Goal: Task Accomplishment & Management: Complete application form

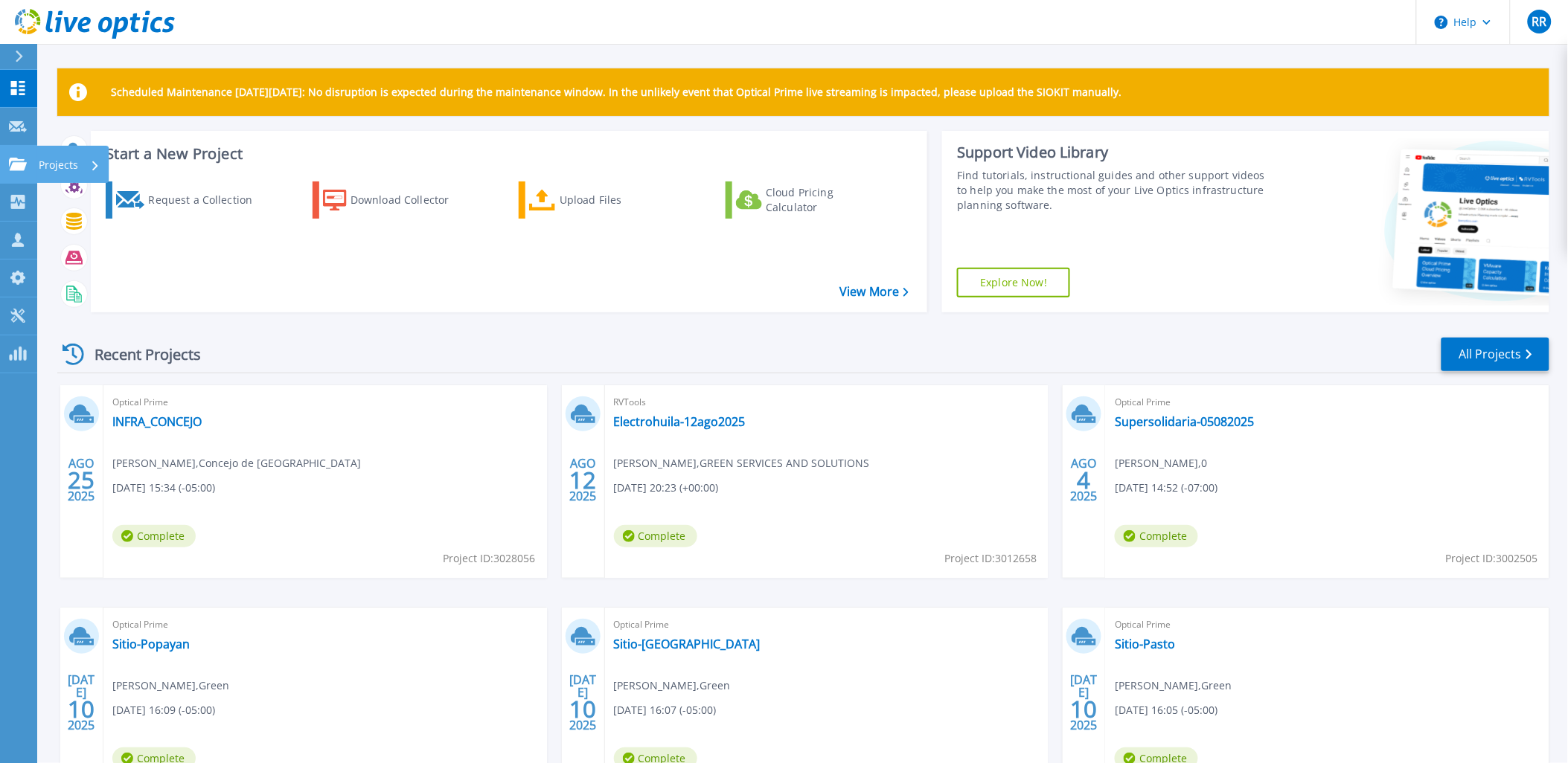
click at [18, 166] on icon at bounding box center [18, 164] width 18 height 13
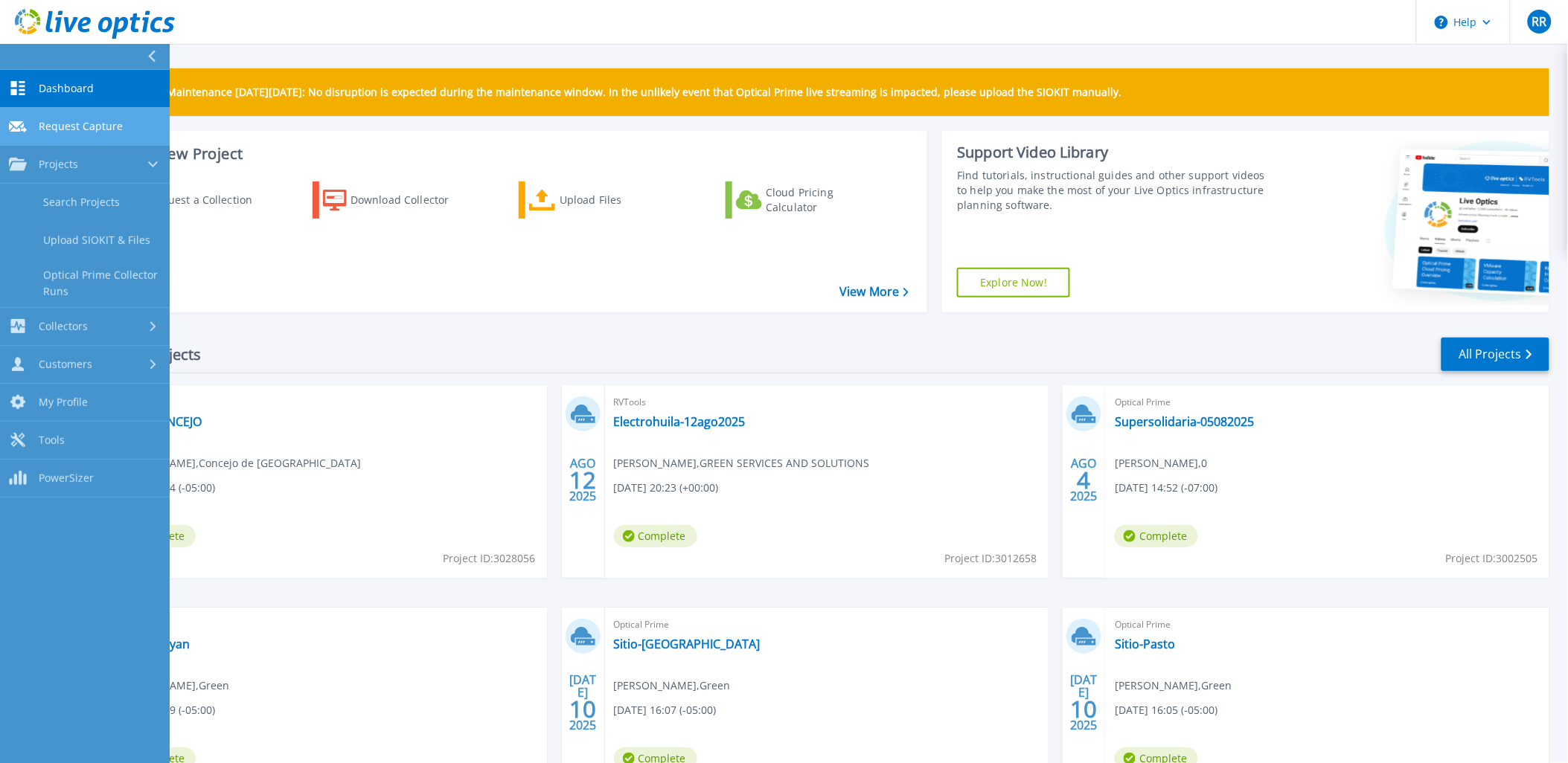
click at [67, 128] on span "Request Capture" at bounding box center [81, 127] width 84 height 14
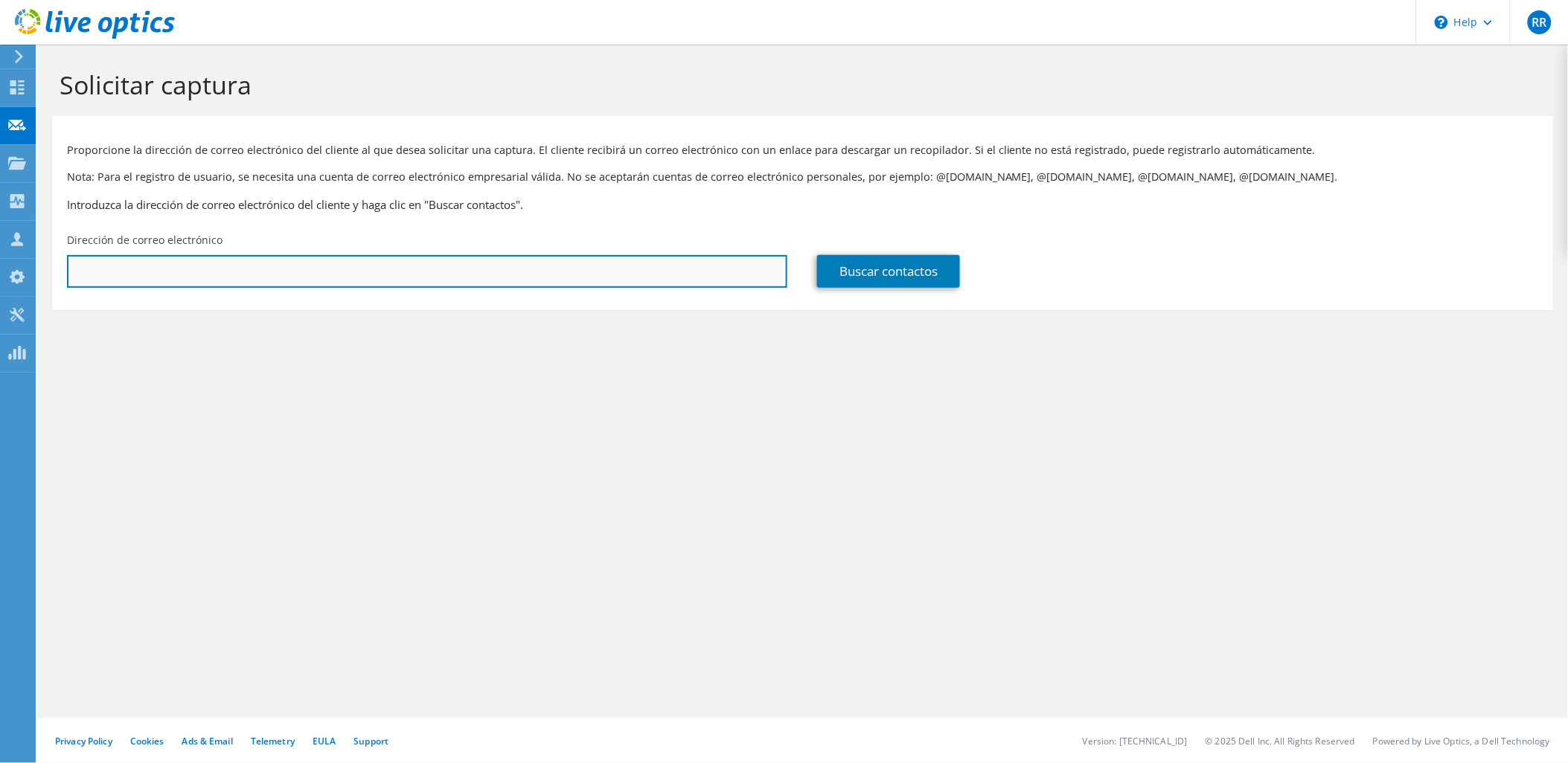
click at [174, 271] on input "text" at bounding box center [427, 271] width 720 height 33
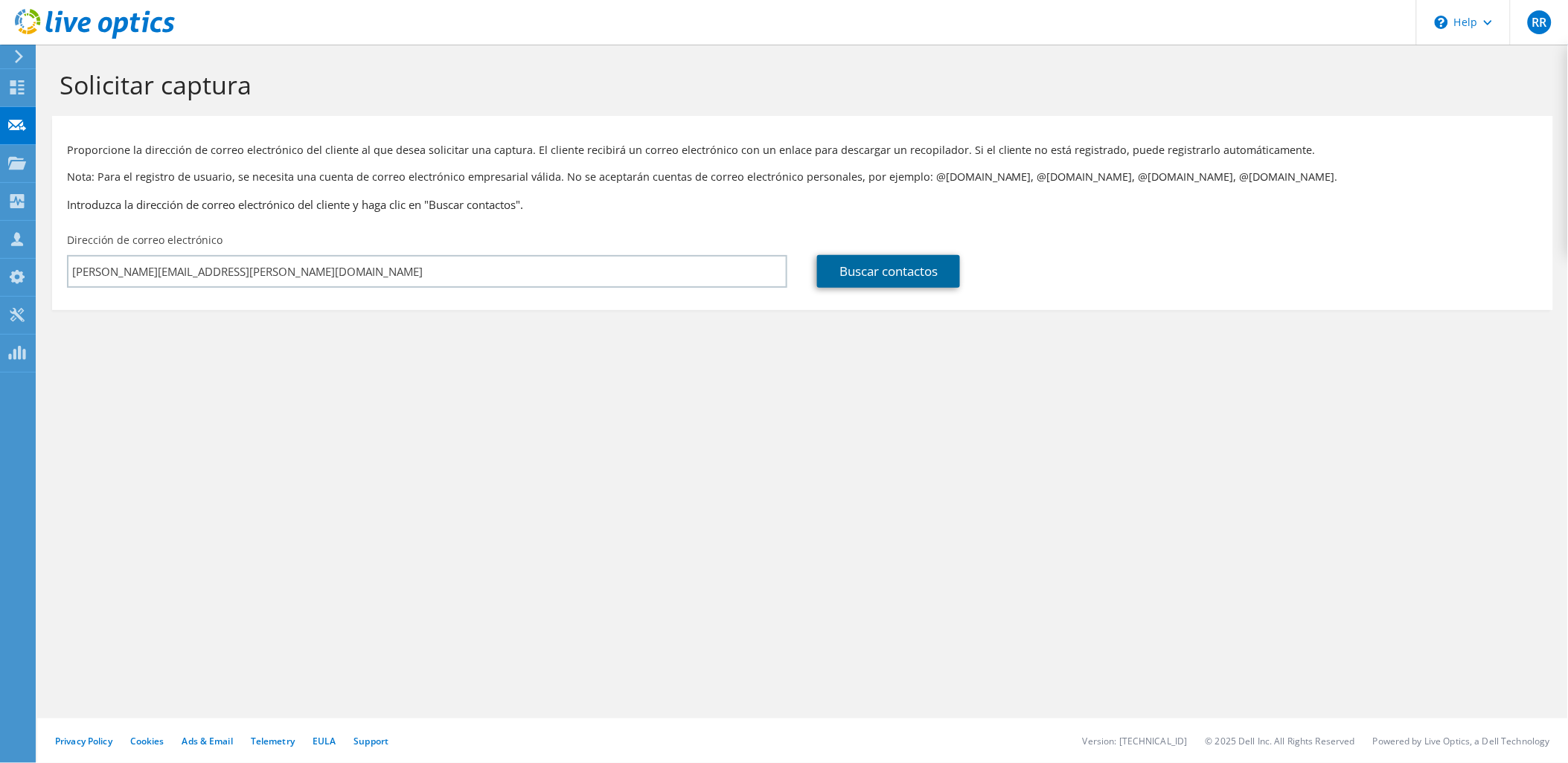
click at [855, 280] on link "Buscar contactos" at bounding box center [888, 271] width 143 height 33
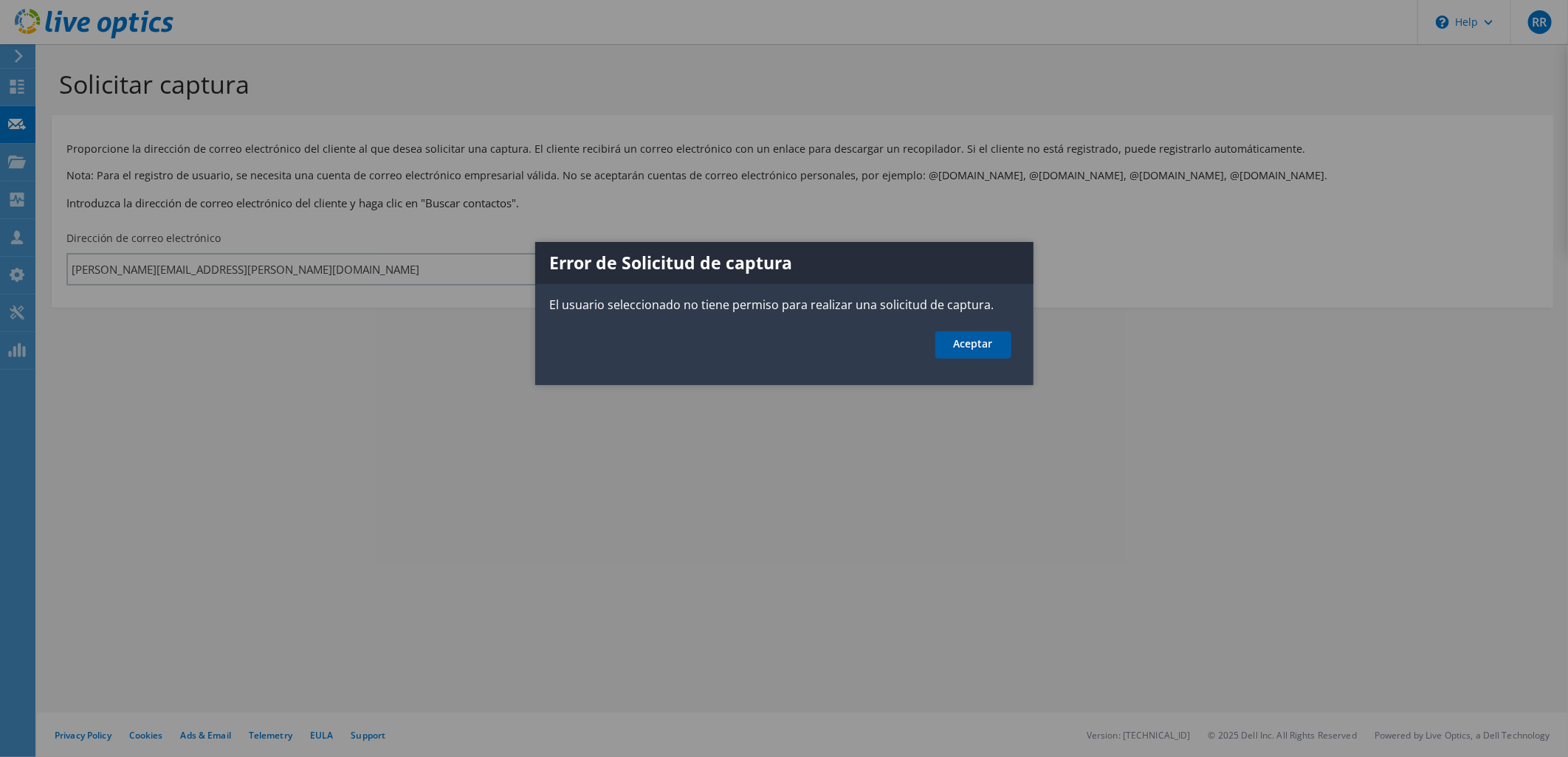
click at [971, 343] on link "Aceptar" at bounding box center [973, 345] width 76 height 27
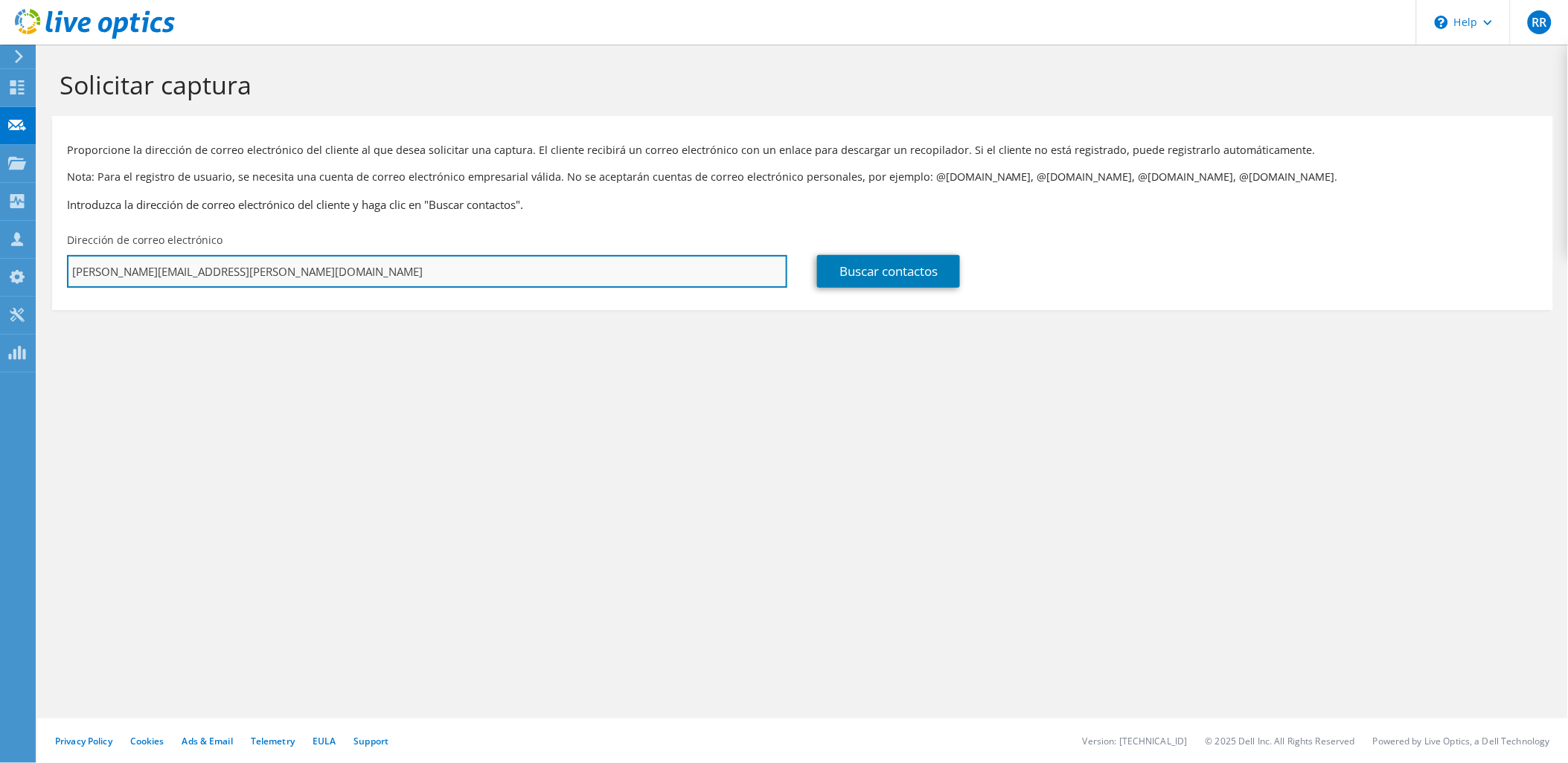
click at [166, 277] on input "[PERSON_NAME][EMAIL_ADDRESS][PERSON_NAME][DOMAIN_NAME]" at bounding box center [427, 271] width 720 height 33
drag, startPoint x: 153, startPoint y: 270, endPoint x: -4, endPoint y: 274, distance: 157.1
click at [0, 274] on html "RR Asociado de canal Ronald Rodriguez ronald.rodriguez@greencss.com GREEN SERVI…" at bounding box center [784, 382] width 1568 height 763
type input "preventa@teamseven.co"
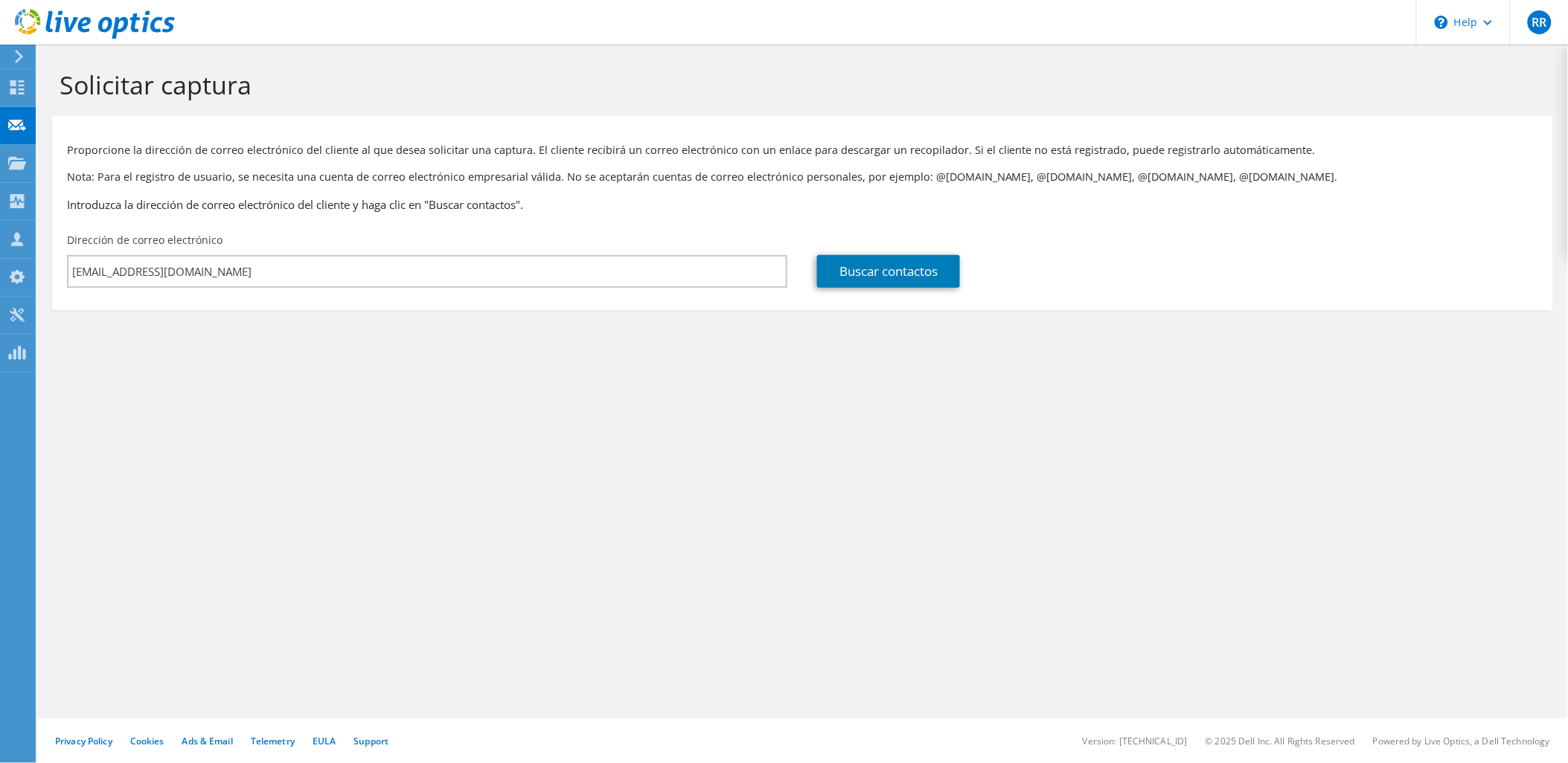
click at [370, 452] on div "Solicitar captura Proporcione la dirección de correo electrónico del cliente al…" at bounding box center [803, 404] width 1531 height 719
click at [887, 272] on link "Buscar contactos" at bounding box center [888, 271] width 143 height 33
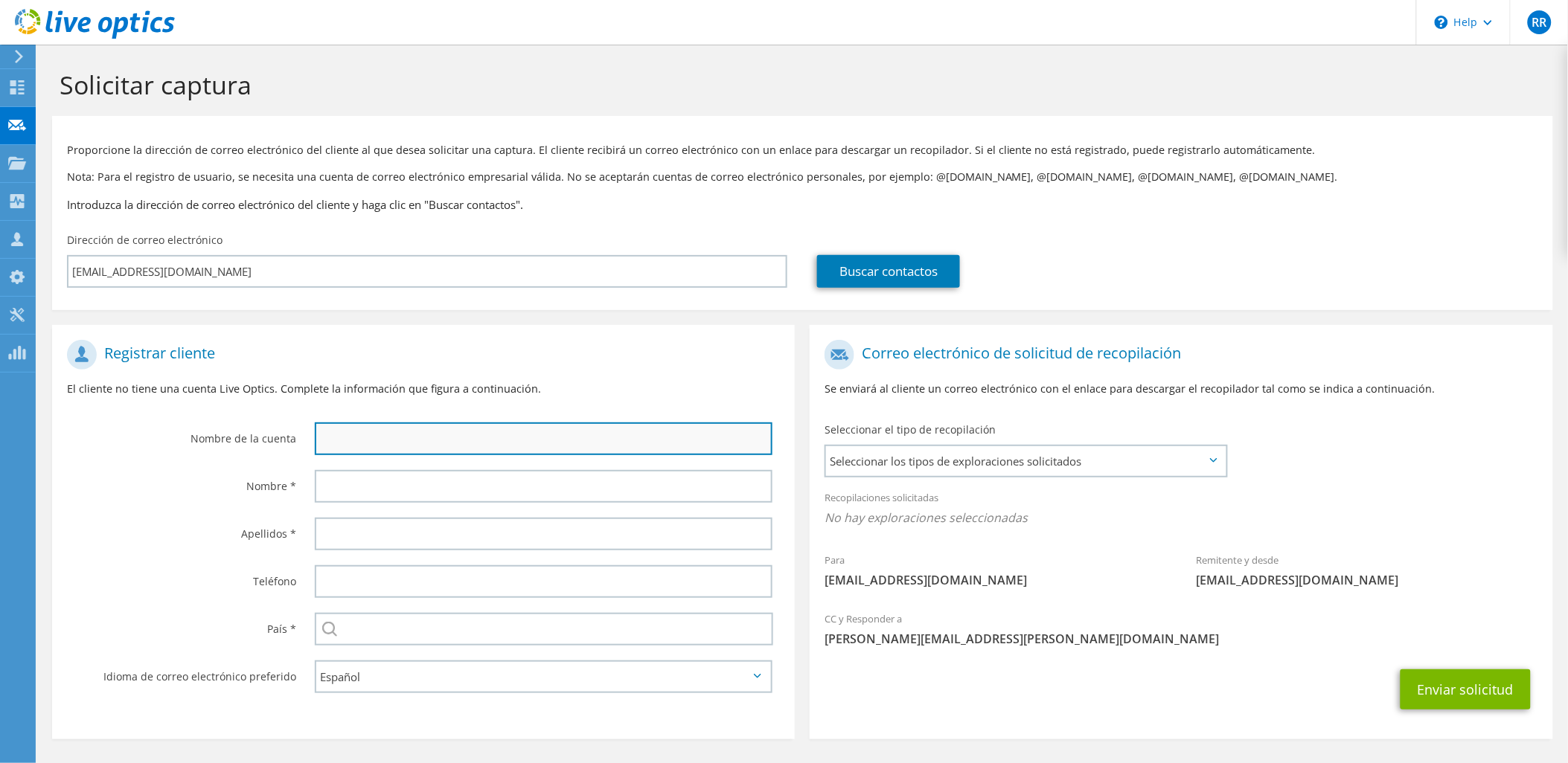
click at [347, 436] on input "text" at bounding box center [543, 439] width 459 height 33
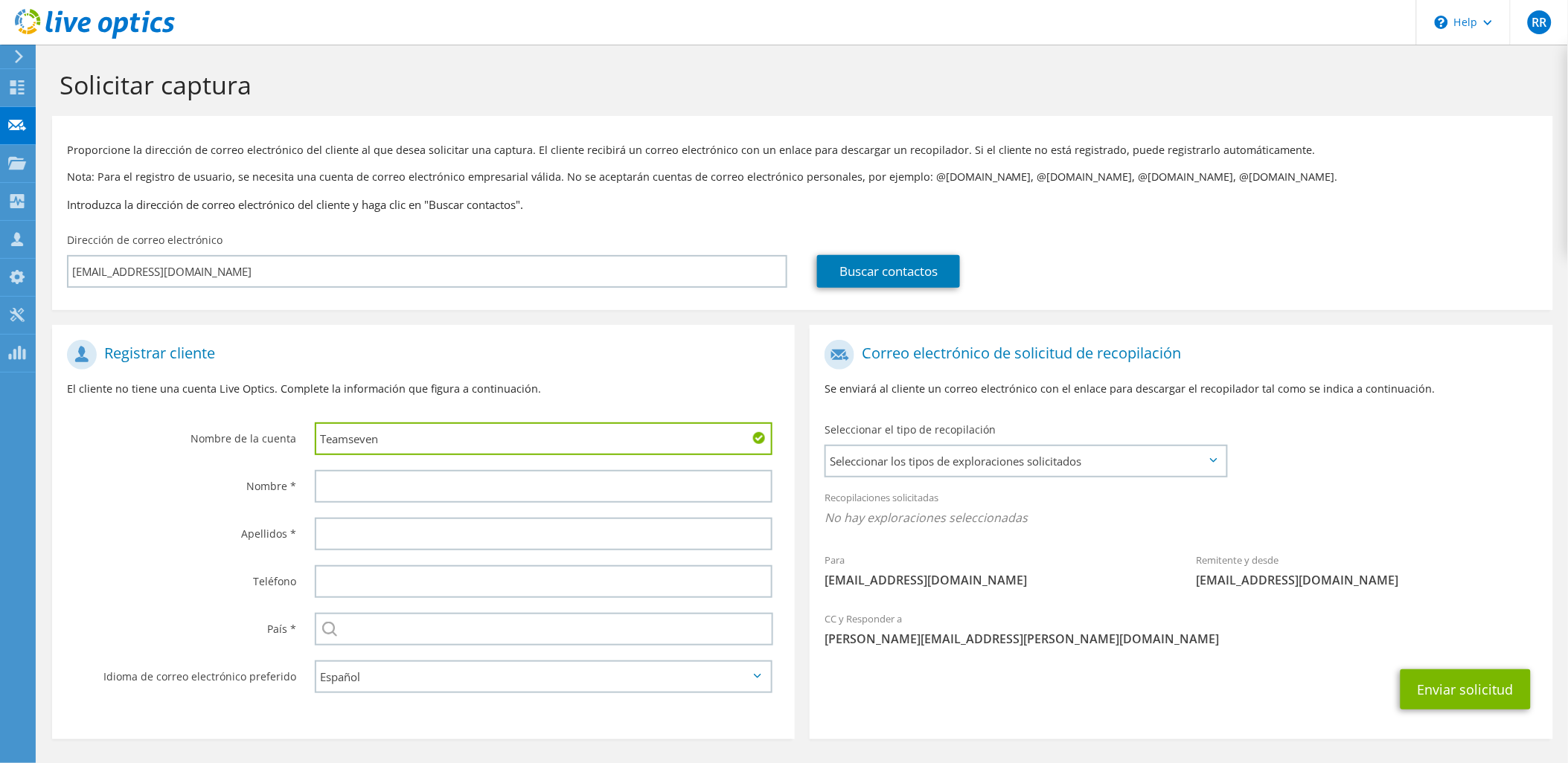
type input "Teamseven"
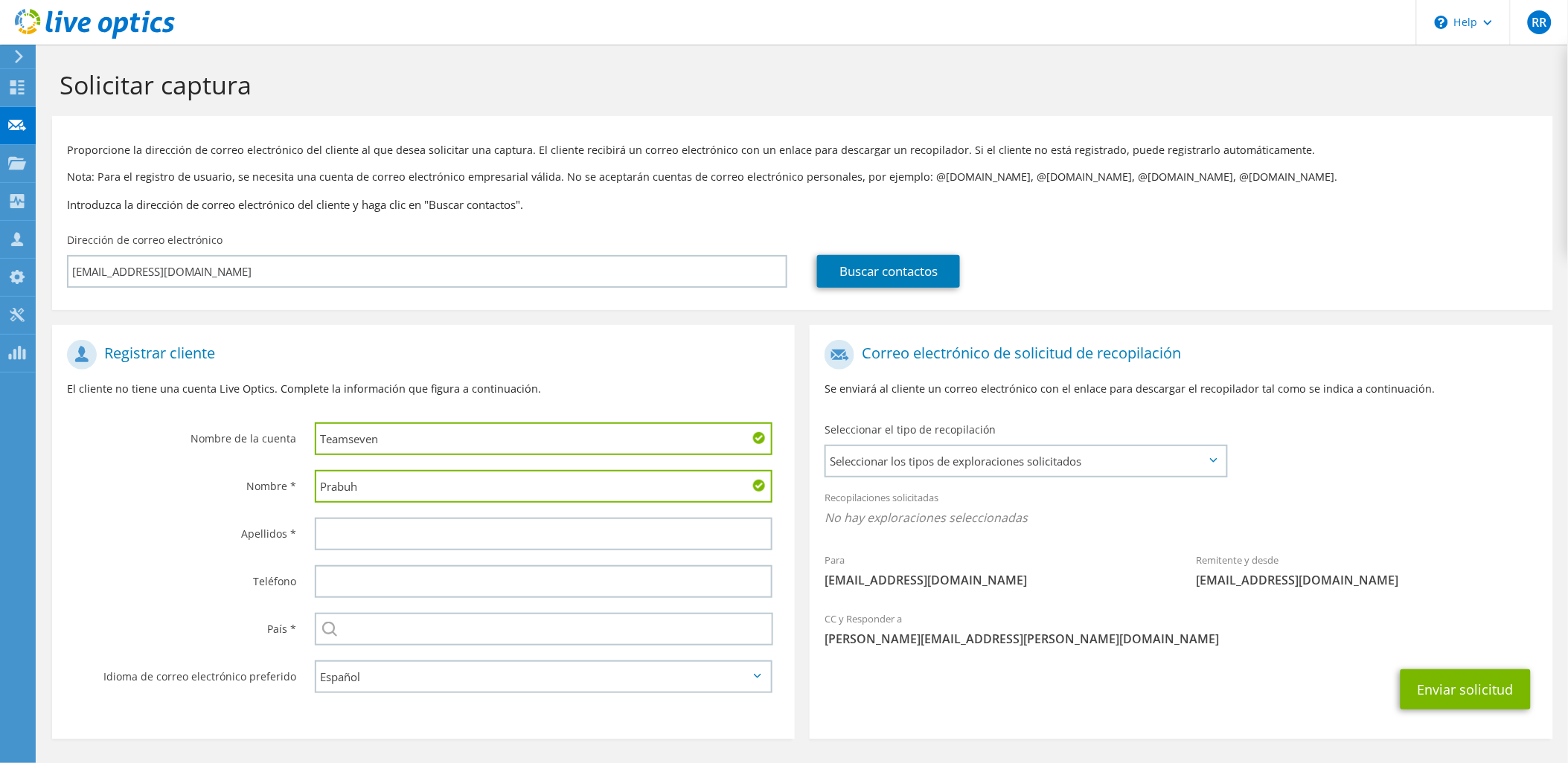
type input "Prabuh"
type input "Ravindren"
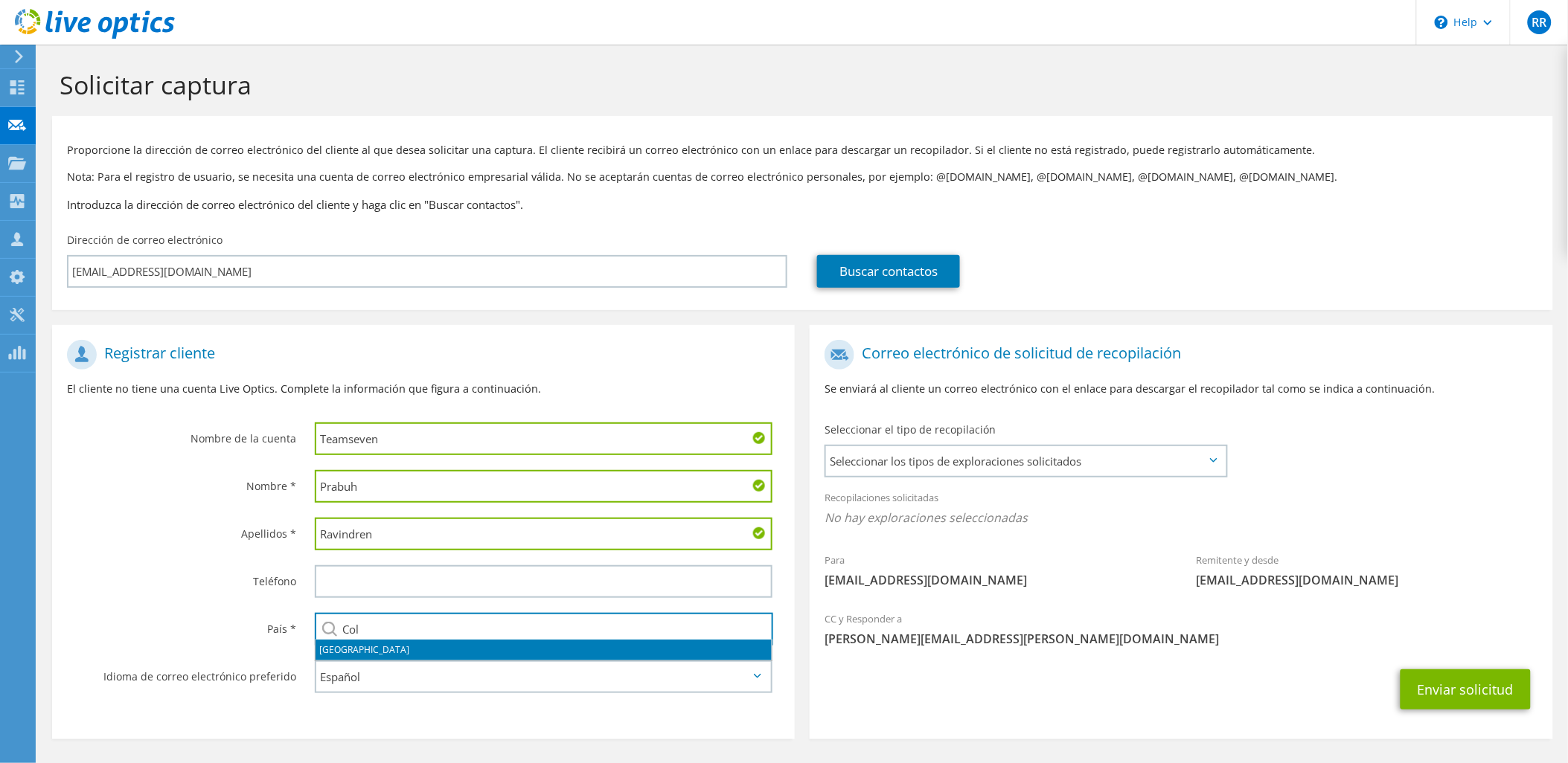
click at [333, 648] on li "Colombia" at bounding box center [543, 650] width 456 height 21
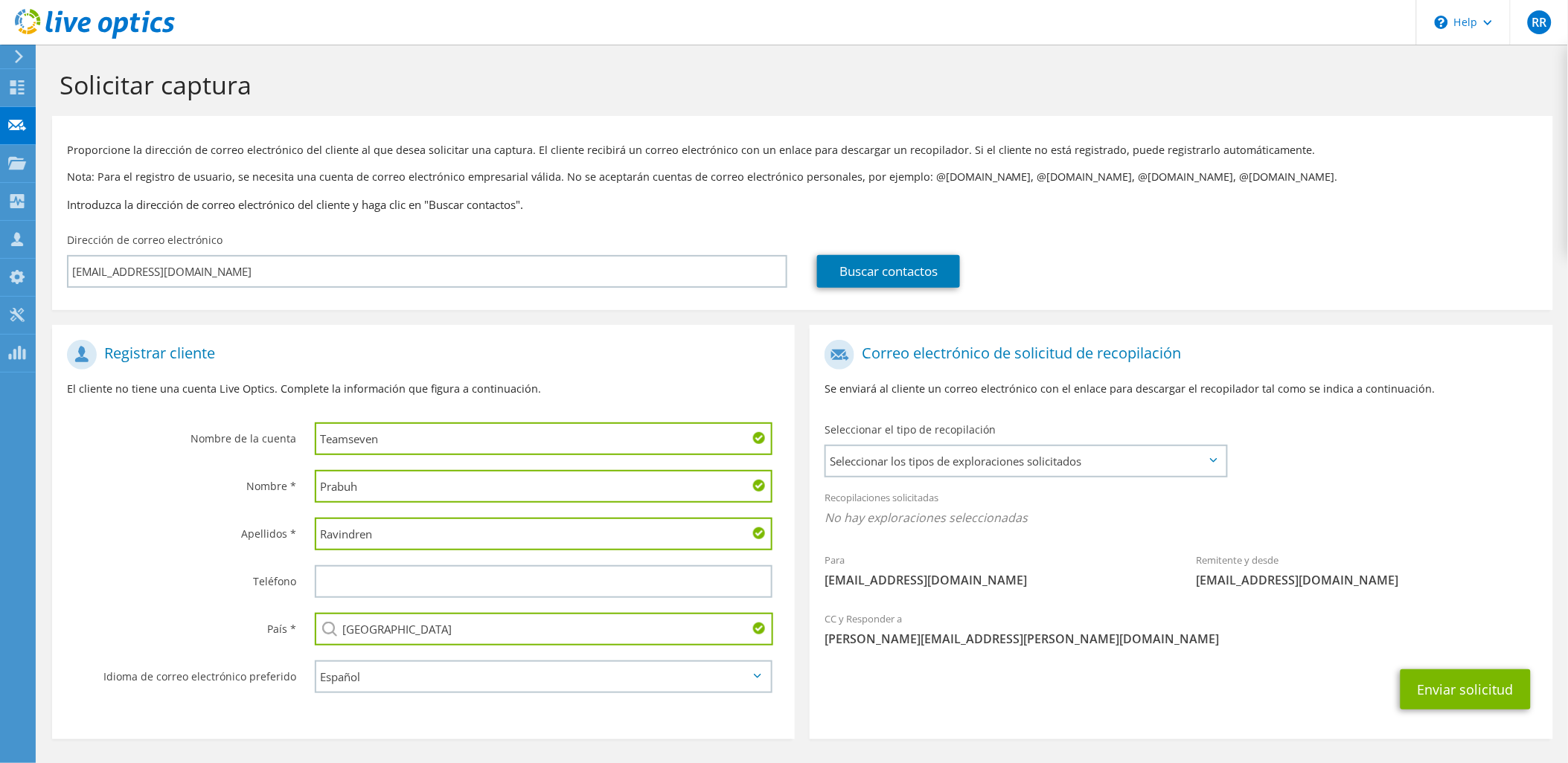
type input "Colombia"
click at [196, 607] on div "País *" at bounding box center [175, 629] width 248 height 46
click at [942, 457] on span "Seleccionar los tipos de exploraciones solicitados" at bounding box center [1025, 461] width 400 height 30
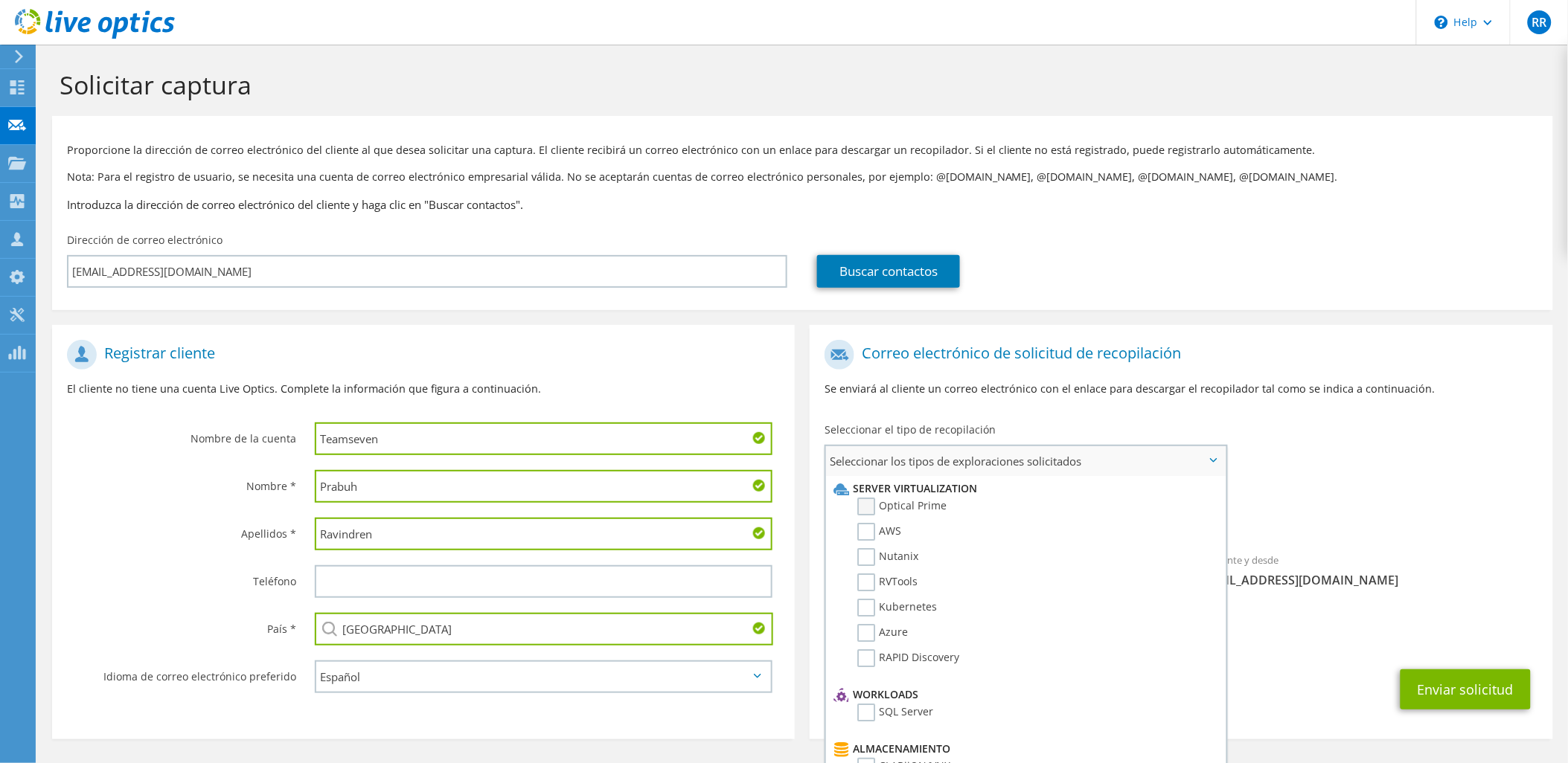
click at [915, 509] on label "Optical Prime" at bounding box center [901, 506] width 89 height 18
click at [0, 0] on input "Optical Prime" at bounding box center [0, 0] width 0 height 0
click at [1442, 702] on button "Enviar solicitud" at bounding box center [1465, 694] width 130 height 40
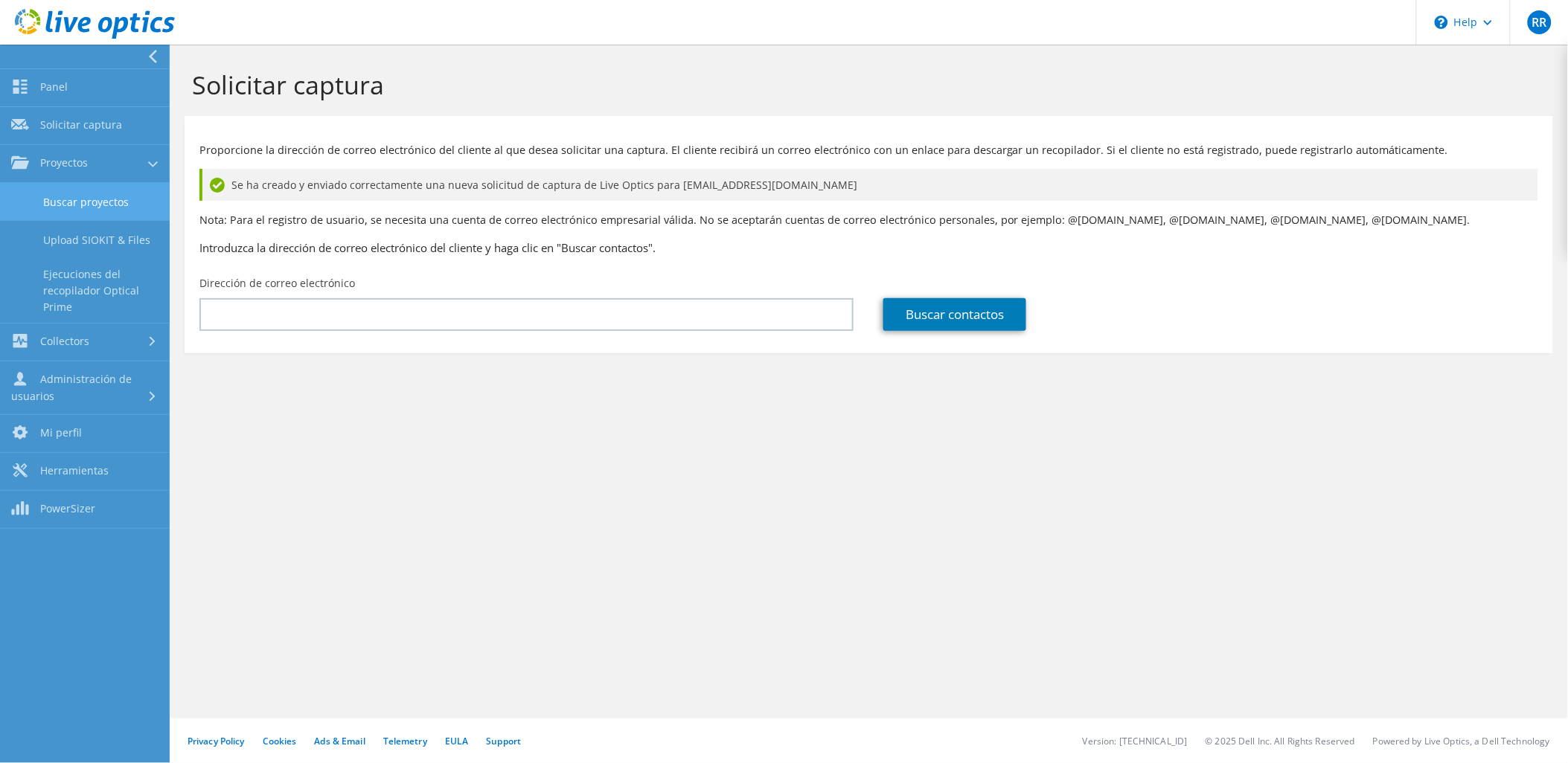
click at [68, 191] on link "Buscar proyectos" at bounding box center [85, 202] width 169 height 38
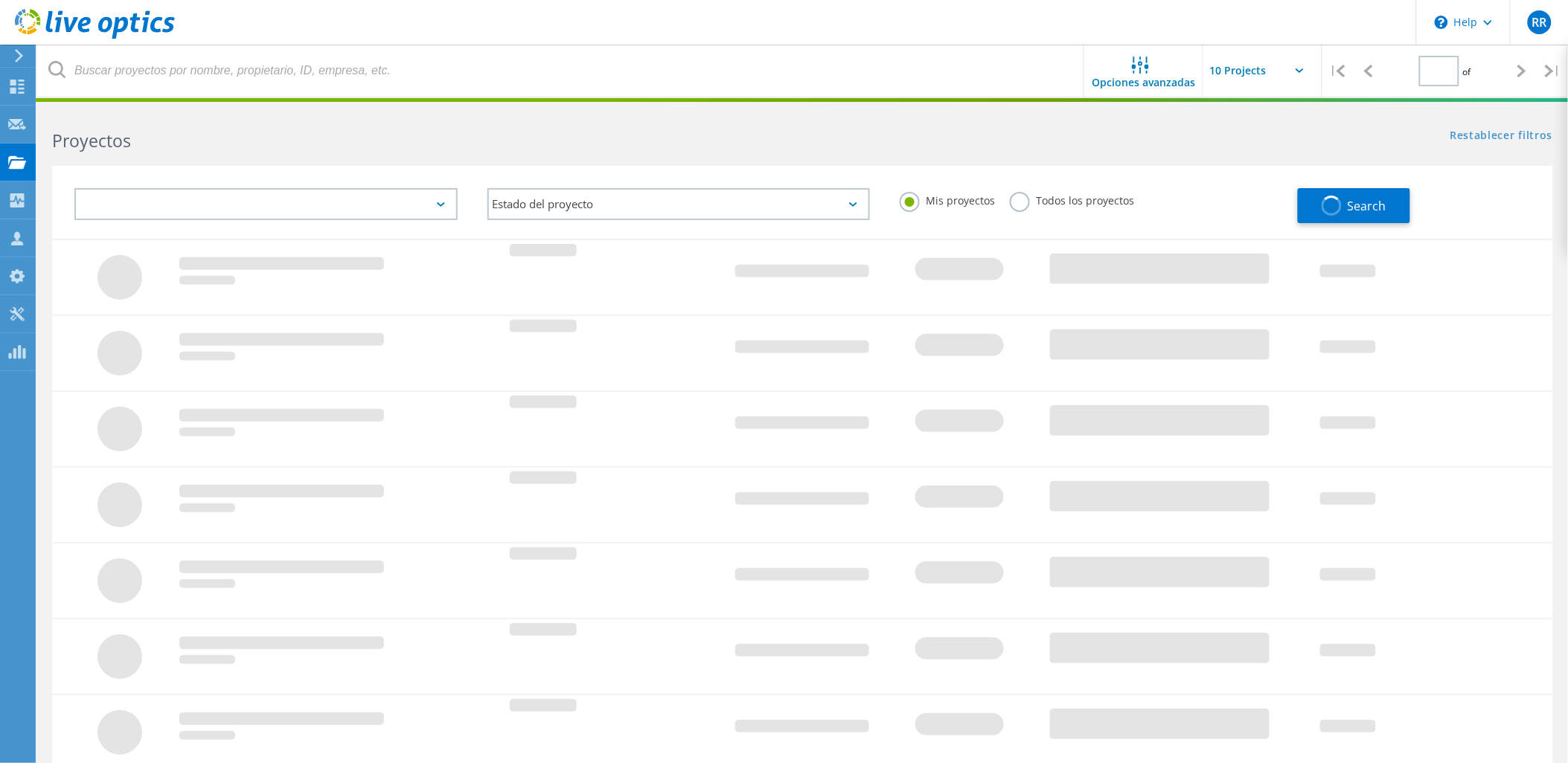
type input "1"
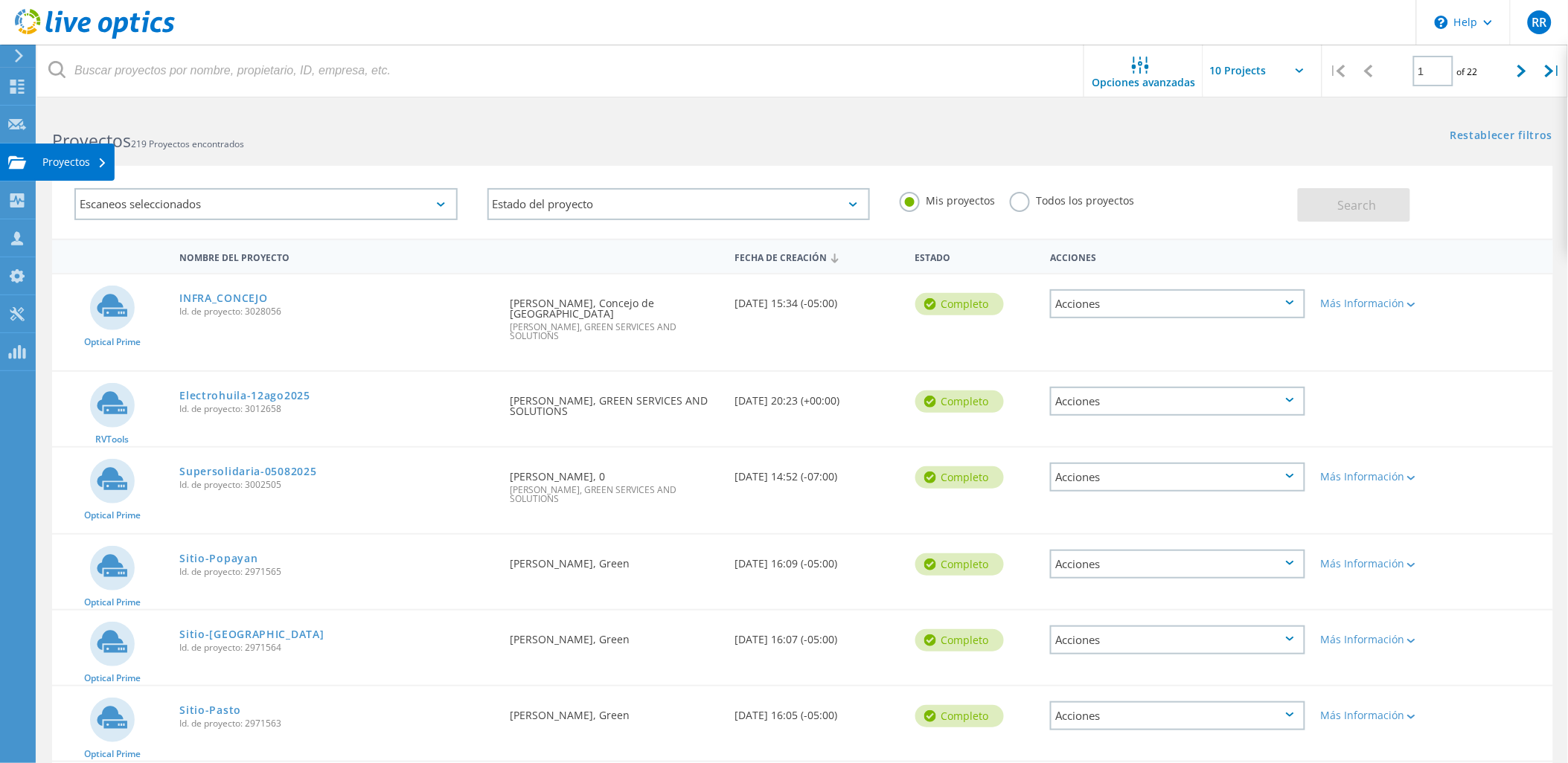
click at [14, 166] on use at bounding box center [17, 162] width 18 height 13
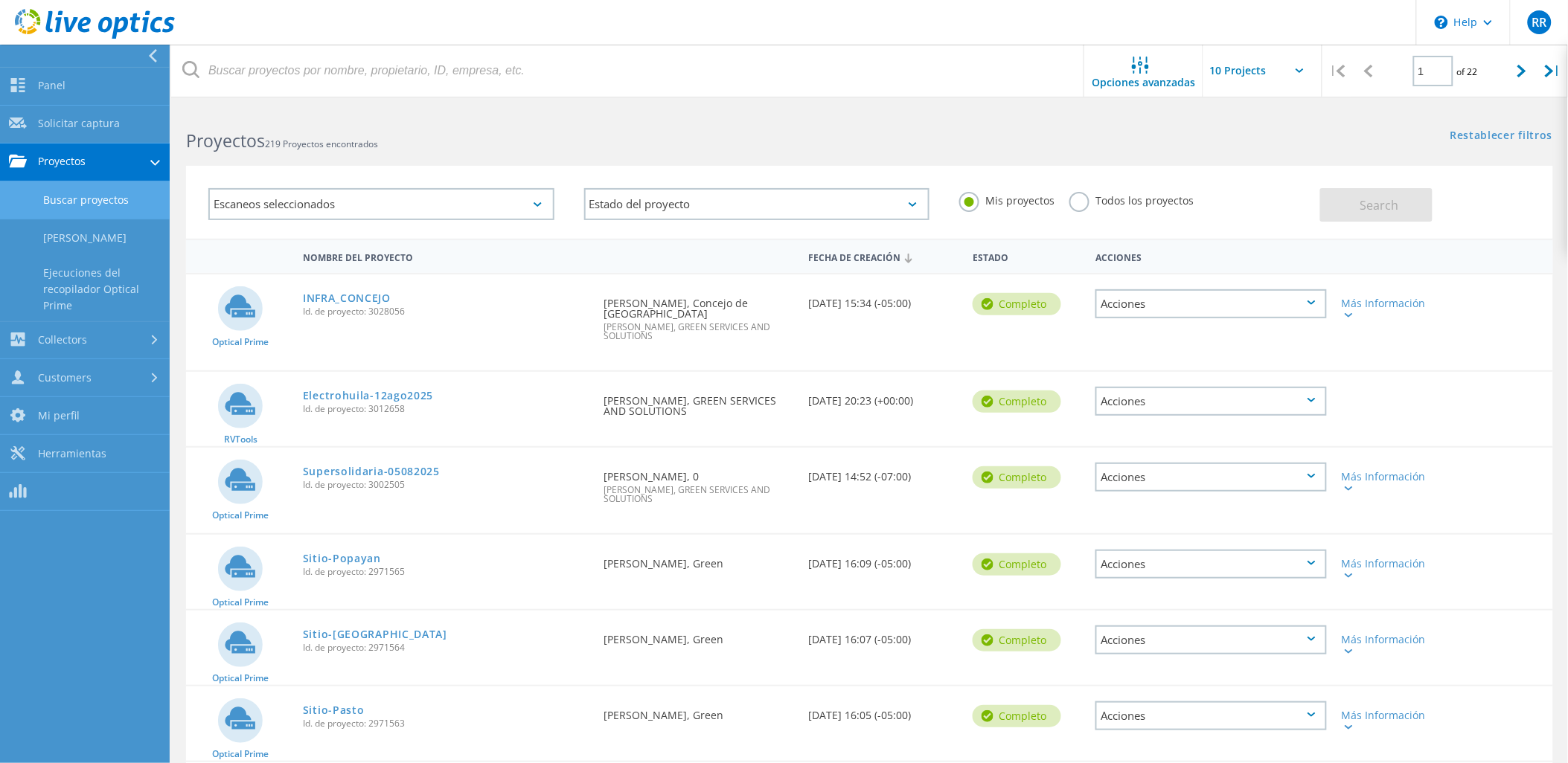
click at [65, 194] on link "Buscar proyectos" at bounding box center [85, 201] width 169 height 38
click at [77, 128] on link "Solicitar captura" at bounding box center [85, 124] width 169 height 38
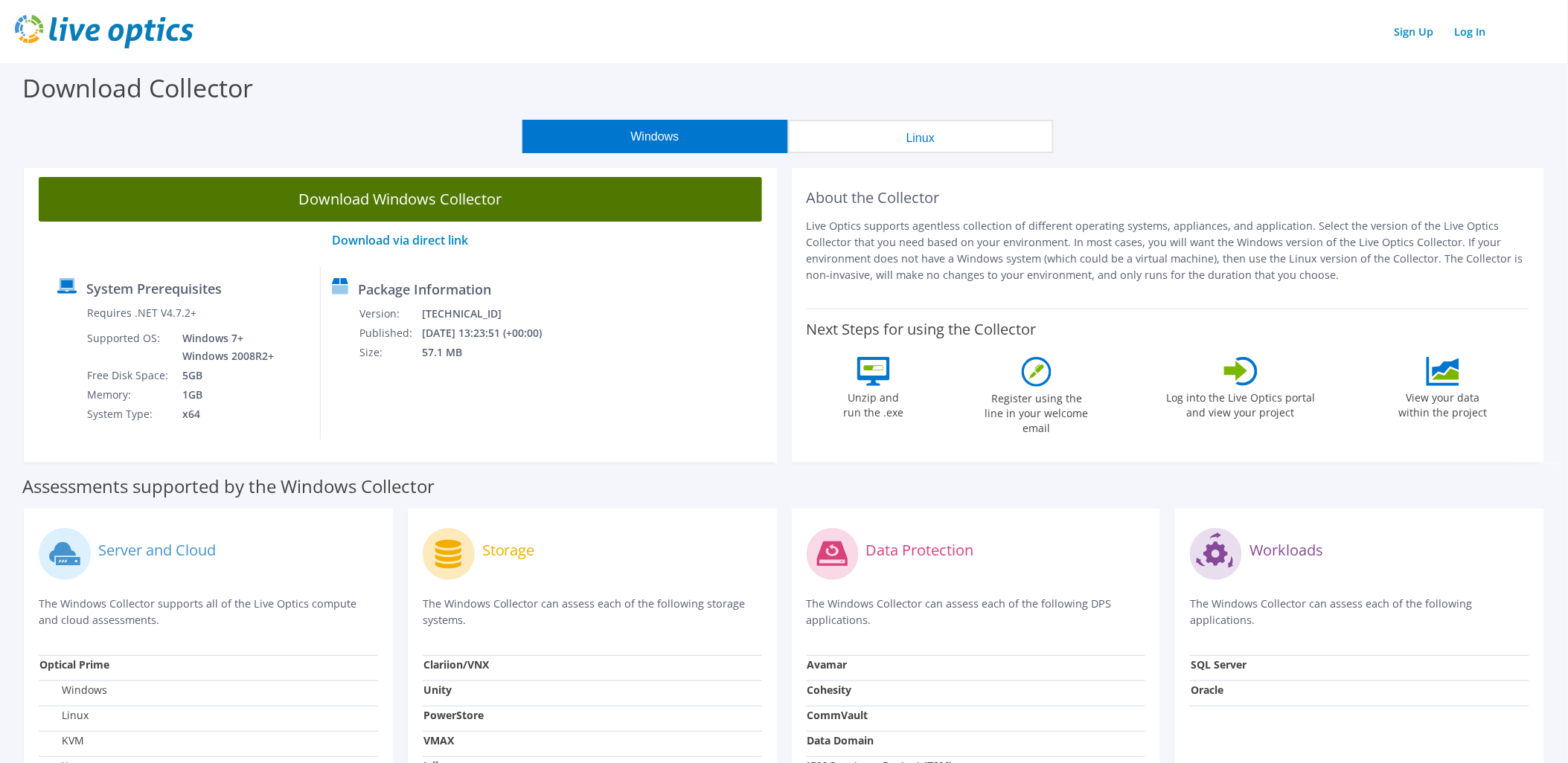
click at [517, 198] on link "Download Windows Collector" at bounding box center [401, 199] width 723 height 45
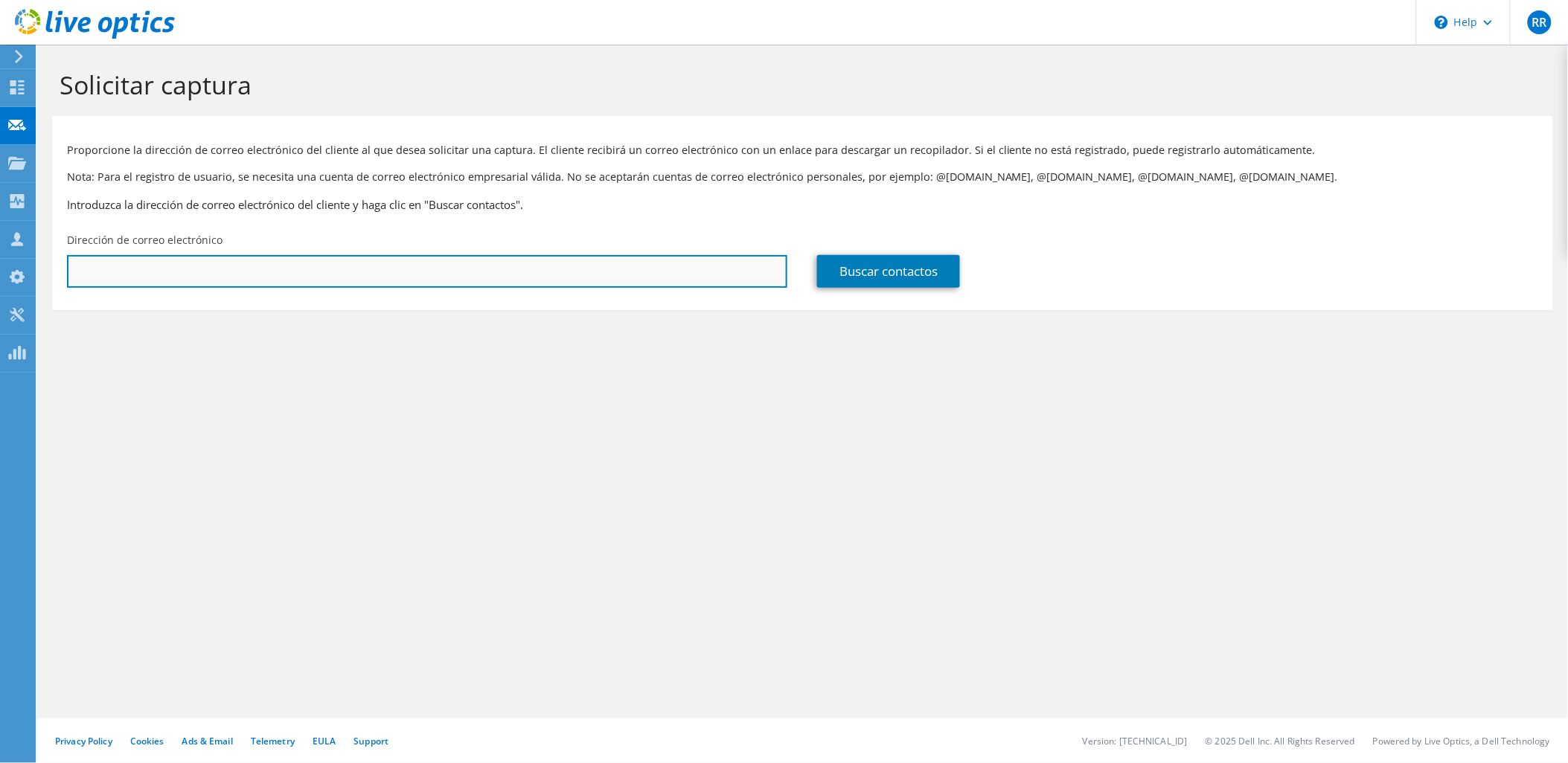
click at [177, 271] on input "text" at bounding box center [427, 271] width 720 height 33
type input "[EMAIL_ADDRESS][DOMAIN_NAME]"
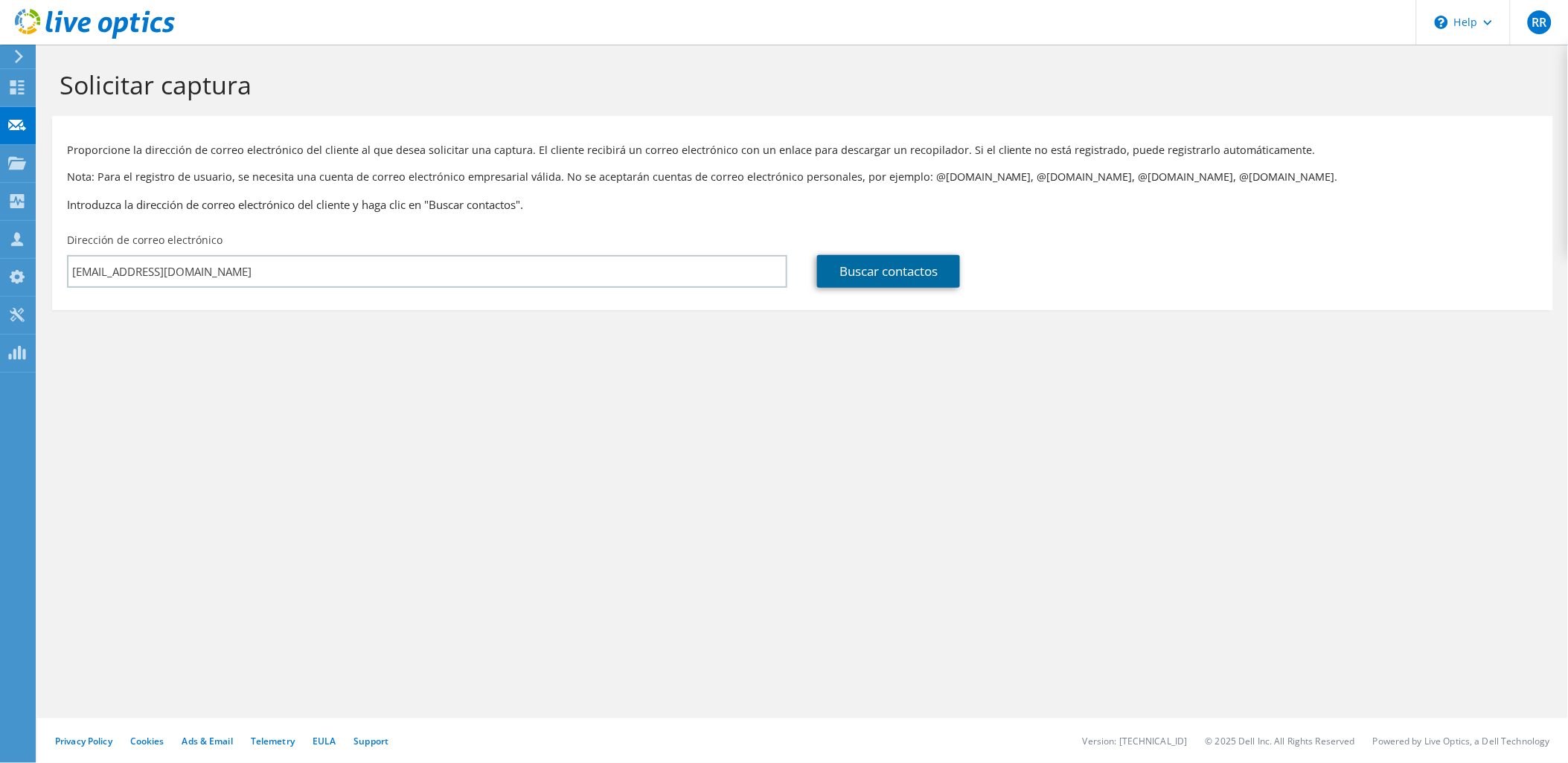
click at [927, 284] on link "Buscar contactos" at bounding box center [888, 271] width 143 height 33
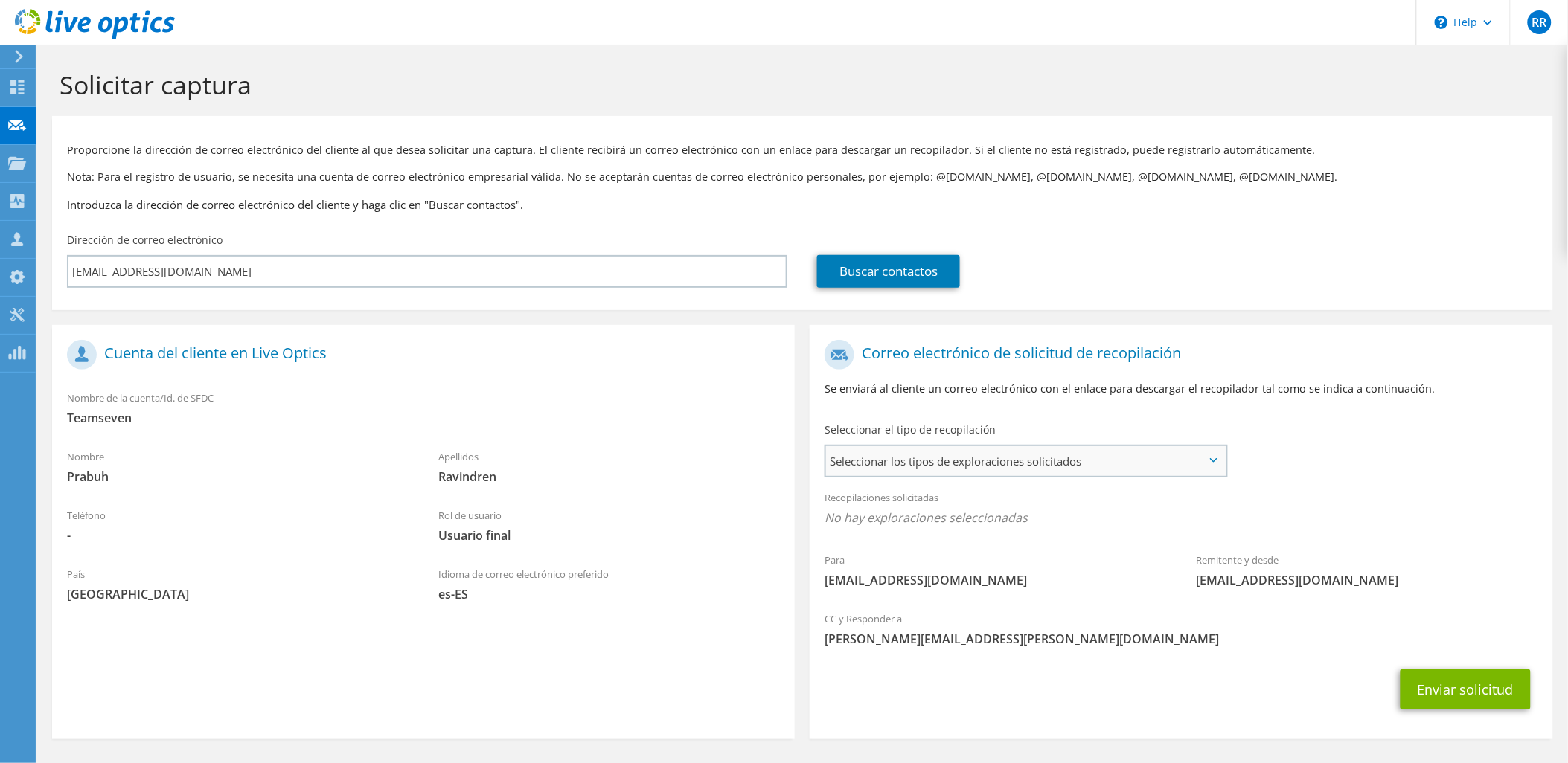
click at [993, 464] on span "Seleccionar los tipos de exploraciones solicitados" at bounding box center [1025, 461] width 400 height 30
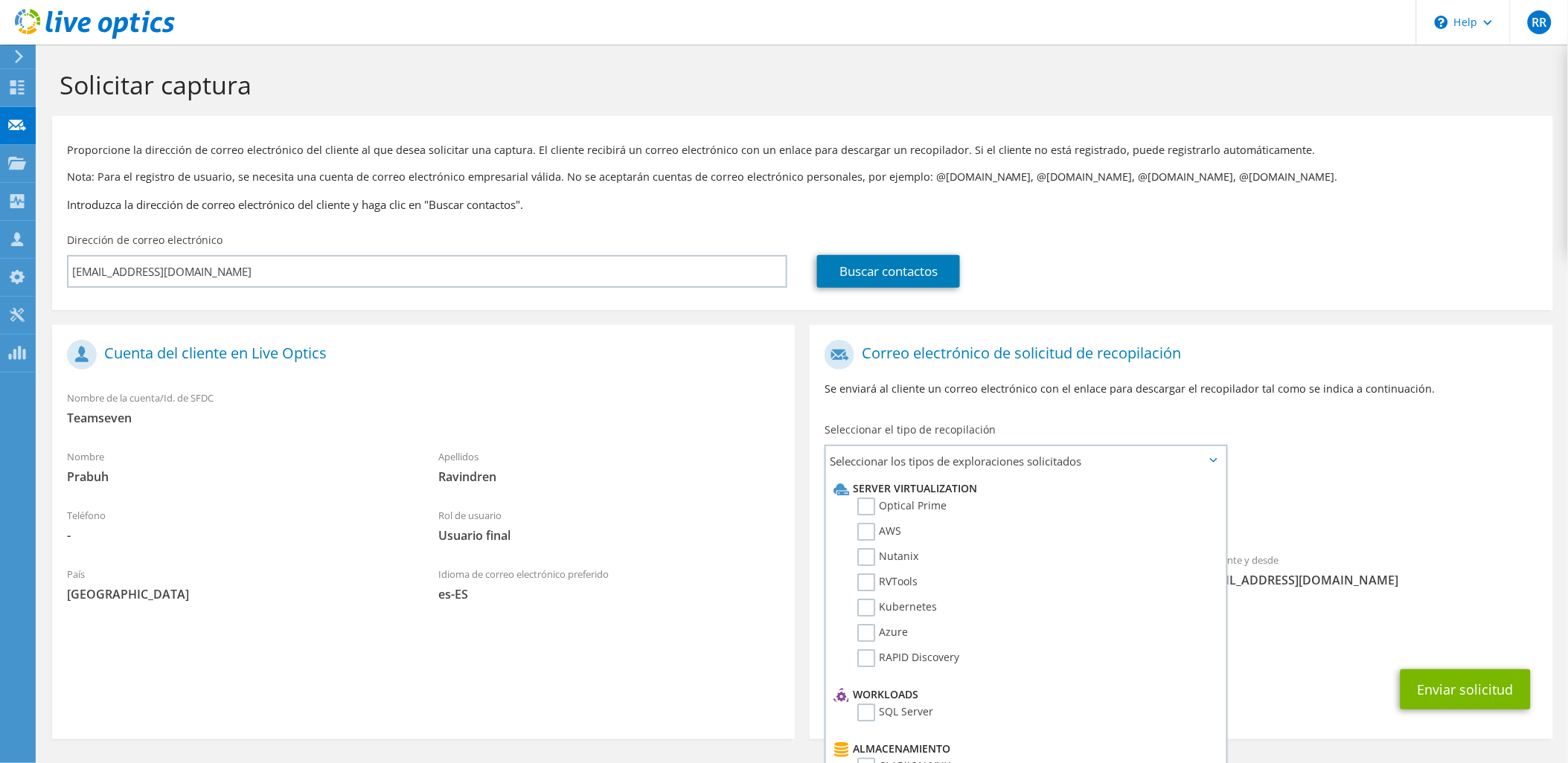
click at [1303, 487] on div "Recopilaciones solicitadas No hay exploraciones seleccionadas" at bounding box center [1180, 510] width 742 height 55
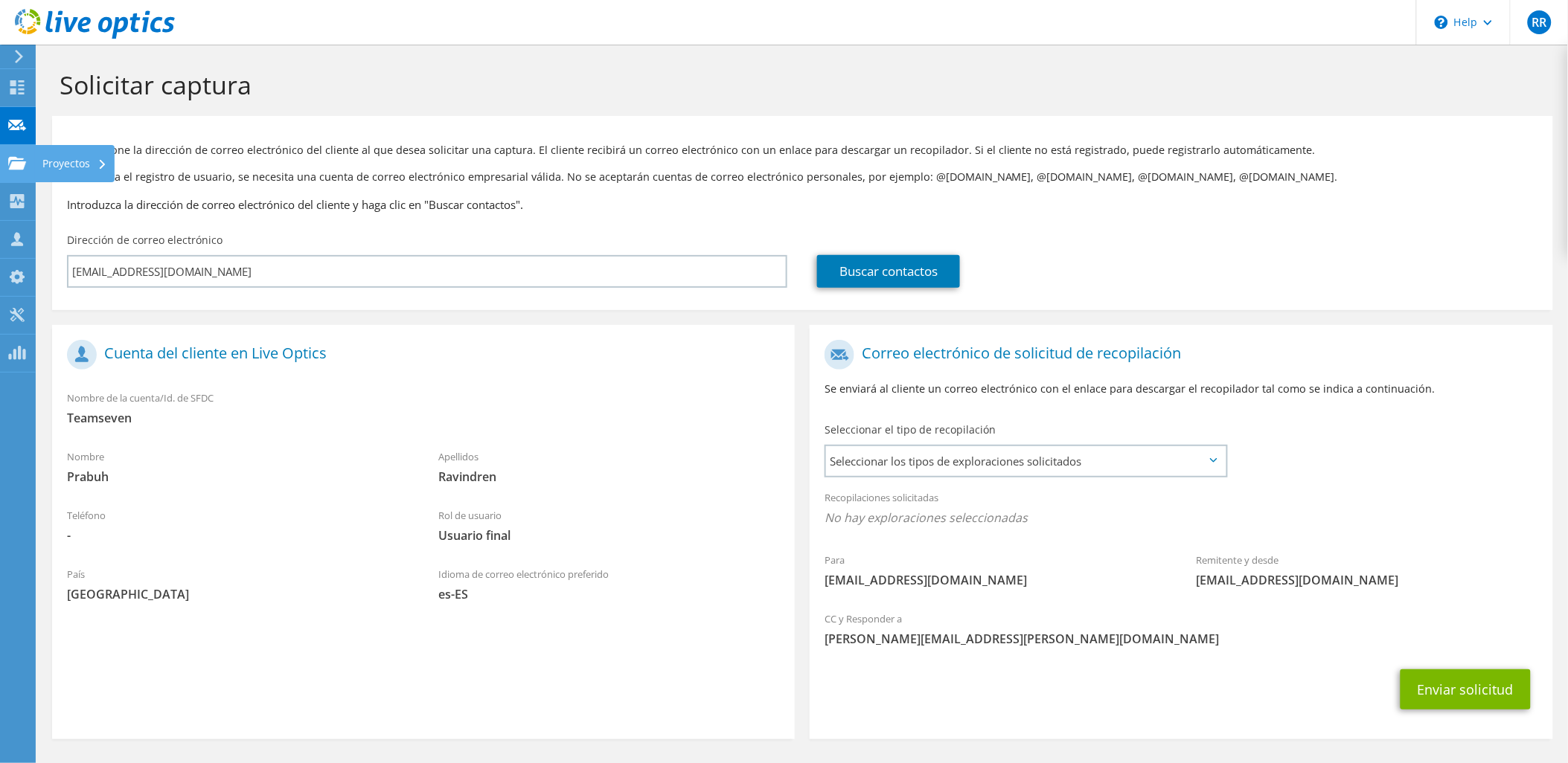
click at [15, 168] on use at bounding box center [17, 163] width 18 height 13
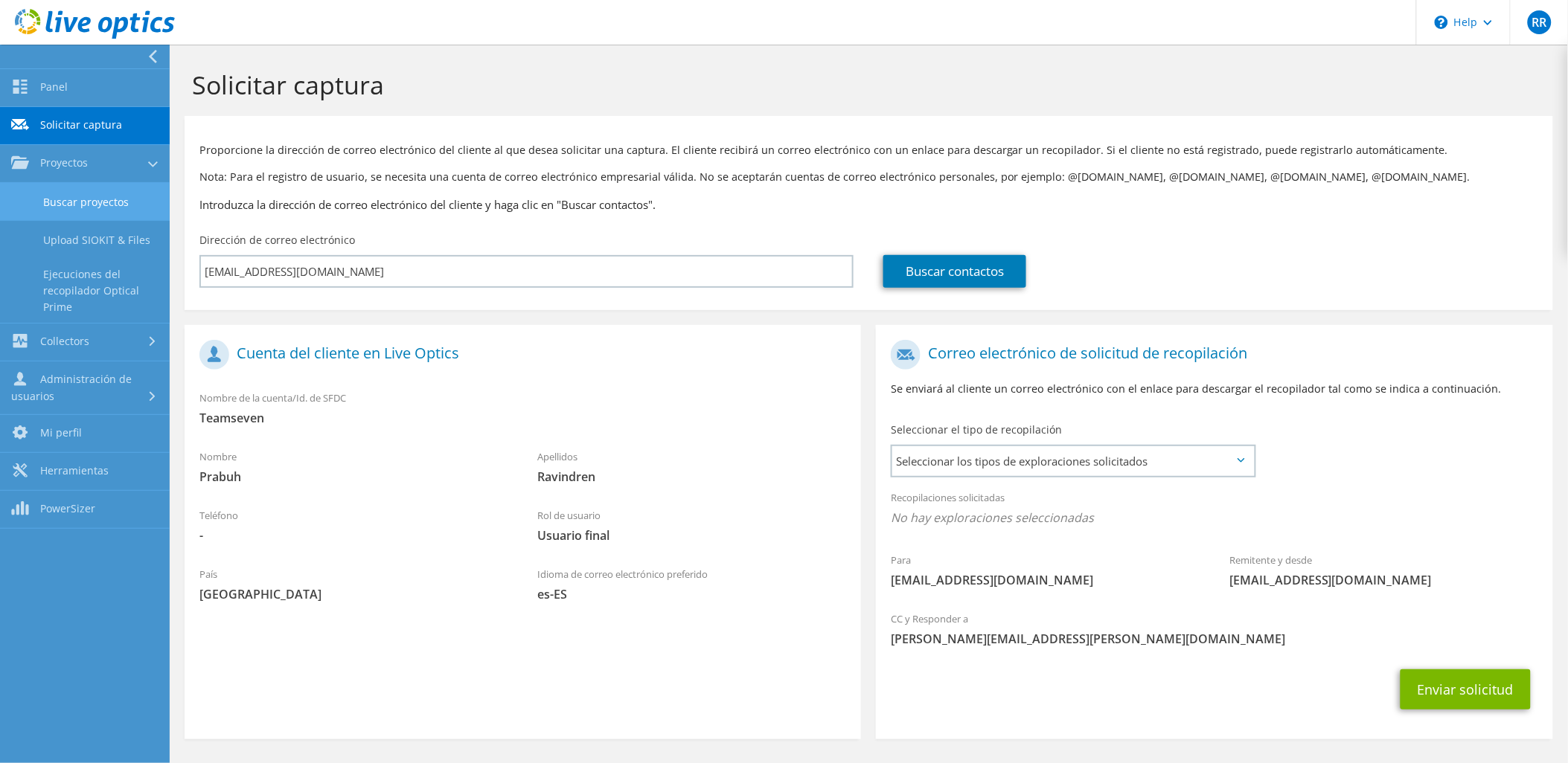
click at [47, 195] on link "Buscar proyectos" at bounding box center [85, 202] width 169 height 38
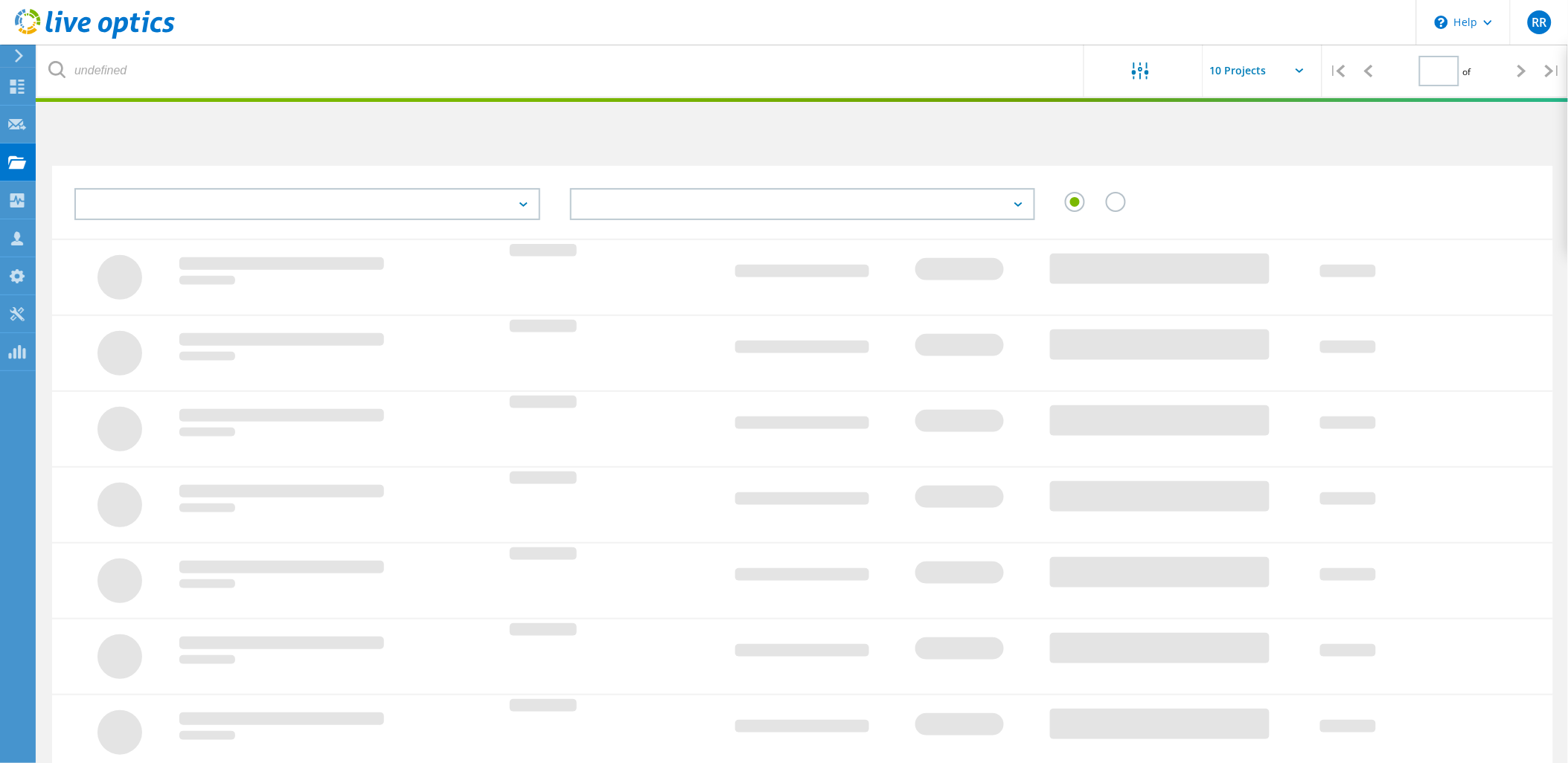
type input "1"
